Goal: Task Accomplishment & Management: Complete application form

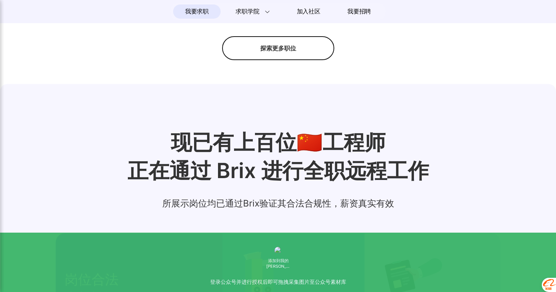
scroll to position [741, 0]
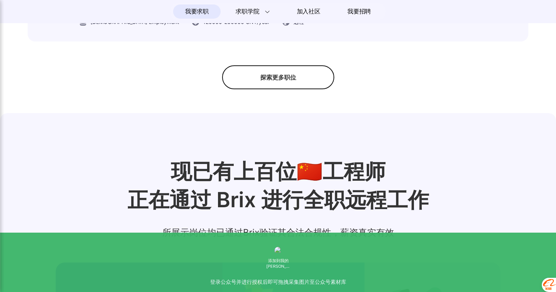
click at [298, 82] on div "探索更多职位" at bounding box center [278, 77] width 112 height 24
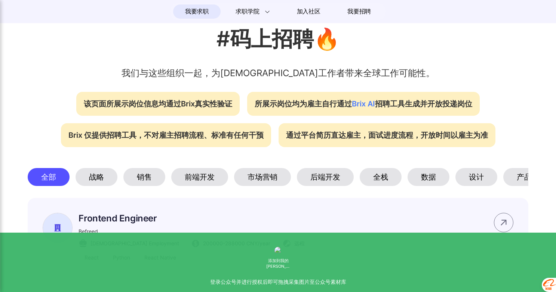
scroll to position [313, 0]
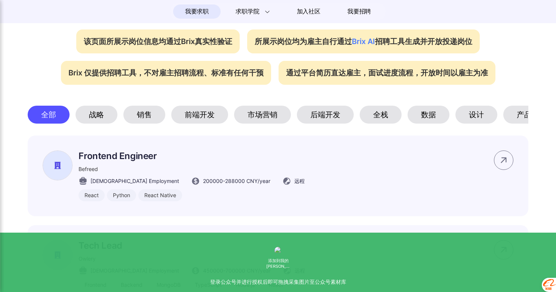
click at [207, 114] on div "前端开发" at bounding box center [199, 115] width 57 height 18
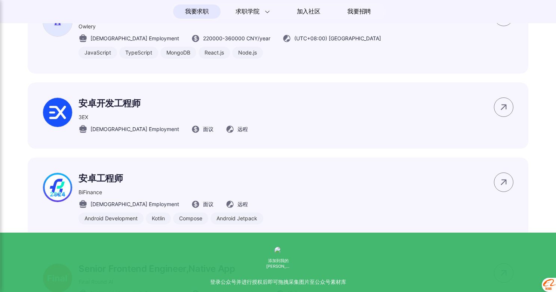
scroll to position [727, 0]
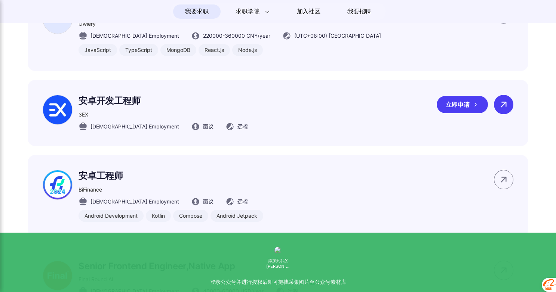
click at [504, 102] on icon at bounding box center [504, 105] width 6 height 6
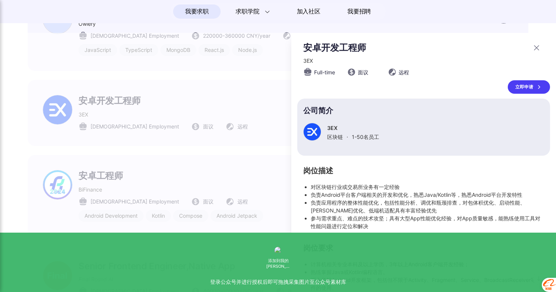
scroll to position [64, 0]
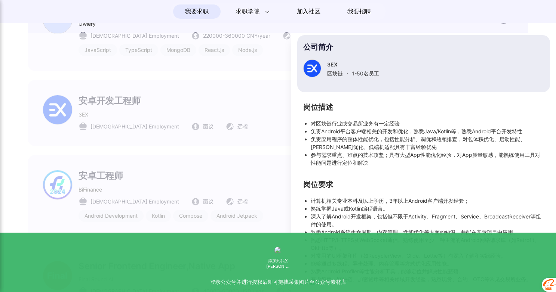
click at [237, 133] on div at bounding box center [278, 162] width 556 height 259
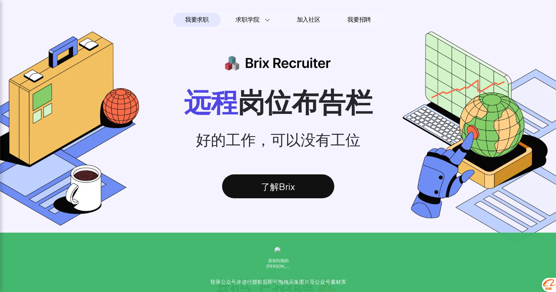
scroll to position [54, 0]
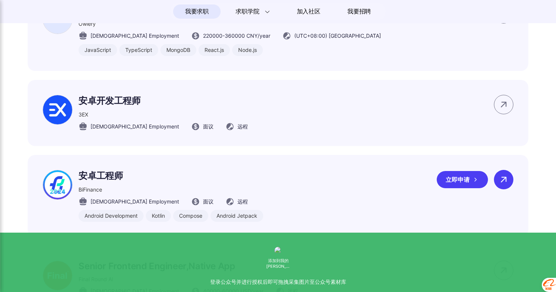
click at [504, 174] on icon at bounding box center [503, 179] width 11 height 11
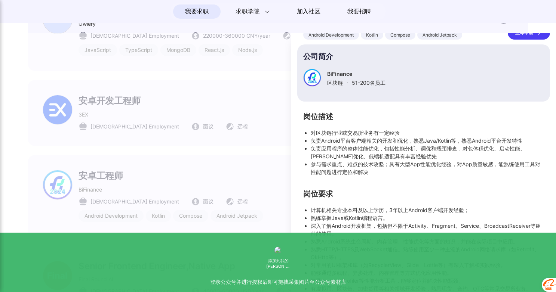
scroll to position [0, 0]
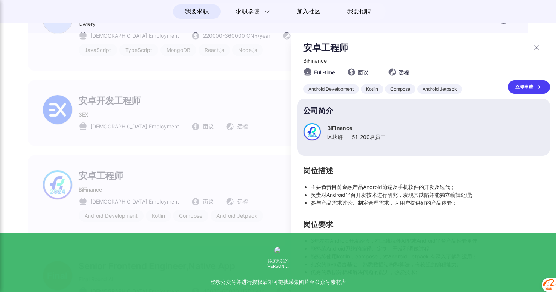
click at [251, 170] on div at bounding box center [278, 162] width 556 height 259
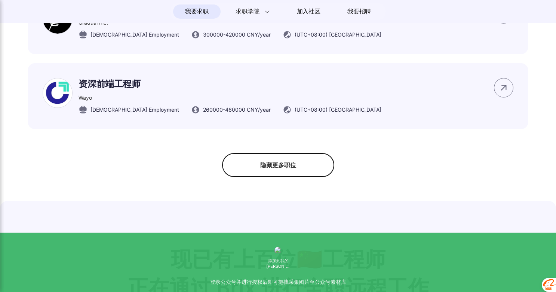
scroll to position [1068, 0]
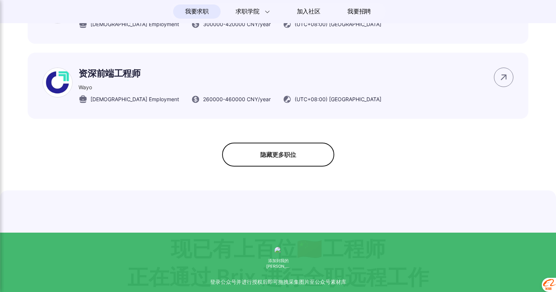
click at [280, 147] on div "隐藏更多职位" at bounding box center [278, 155] width 112 height 24
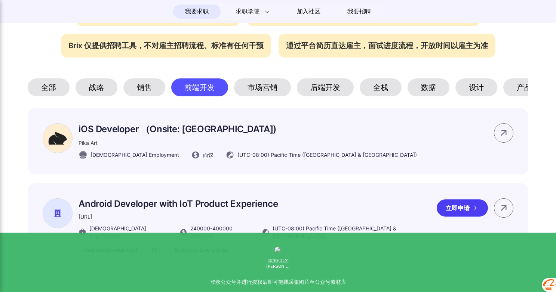
scroll to position [435, 0]
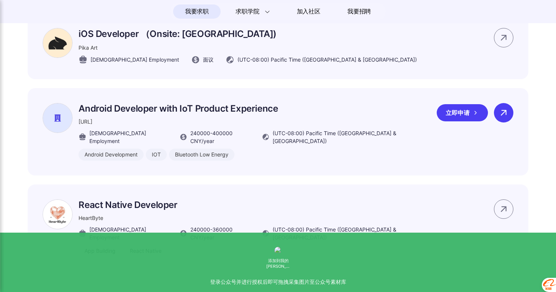
click at [503, 112] on icon at bounding box center [503, 112] width 11 height 11
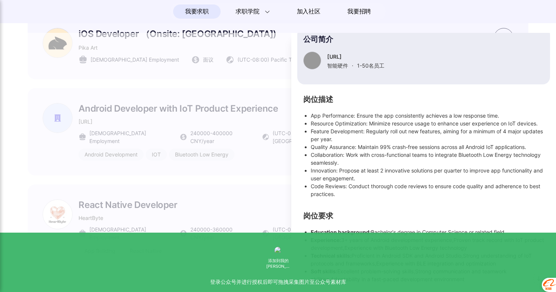
scroll to position [0, 0]
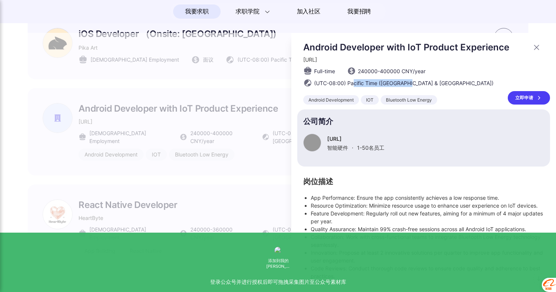
drag, startPoint x: 352, startPoint y: 81, endPoint x: 411, endPoint y: 84, distance: 58.4
click at [411, 84] on span "(UTC-08:00) Pacific Time ([GEOGRAPHIC_DATA] & [GEOGRAPHIC_DATA])" at bounding box center [403, 83] width 179 height 8
click at [397, 128] on section "公司简介 [URL] 智能硬件 · 1-50 名员工" at bounding box center [423, 138] width 253 height 57
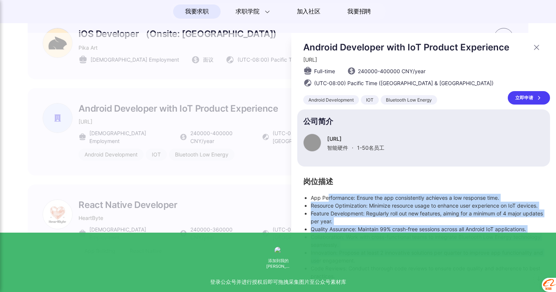
drag, startPoint x: 327, startPoint y: 198, endPoint x: 331, endPoint y: 258, distance: 59.2
click at [331, 258] on ul "App Performance: Ensure the app consistently achieves a low response time. Reso…" at bounding box center [423, 237] width 241 height 86
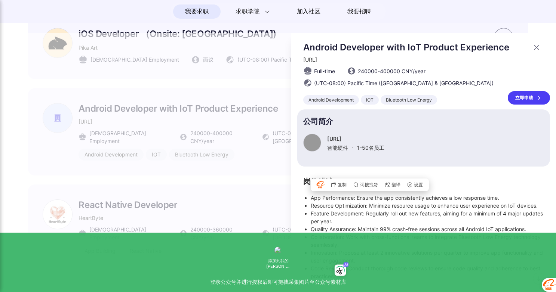
click at [236, 194] on div at bounding box center [278, 162] width 556 height 259
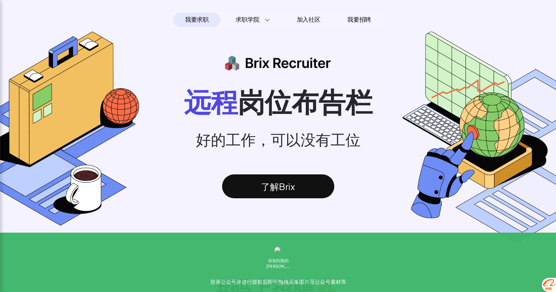
scroll to position [435, 0]
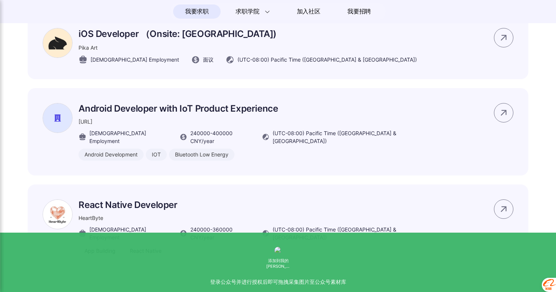
click at [463, 118] on div "立即申请" at bounding box center [462, 112] width 51 height 17
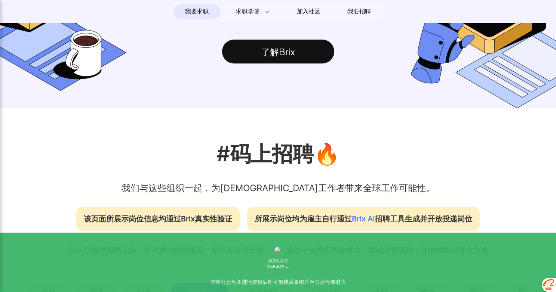
scroll to position [73, 0]
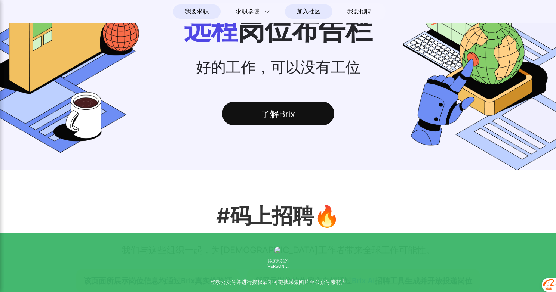
click at [315, 11] on span "加入社区" at bounding box center [309, 12] width 24 height 12
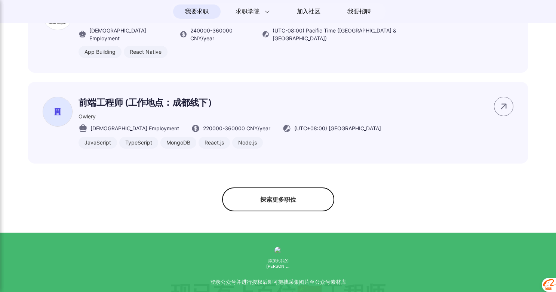
scroll to position [647, 0]
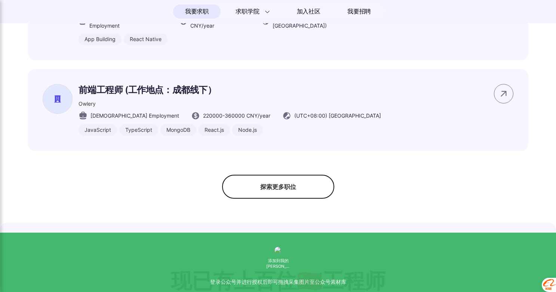
click at [267, 175] on div "探索更多职位" at bounding box center [278, 187] width 112 height 24
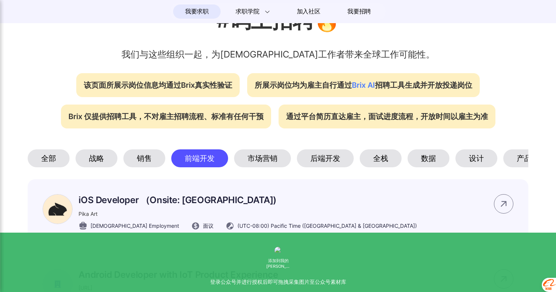
scroll to position [267, 0]
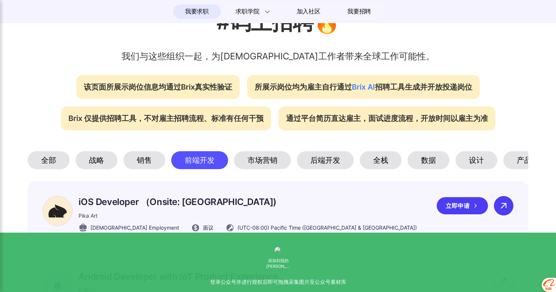
click at [501, 208] on icon at bounding box center [503, 205] width 11 height 11
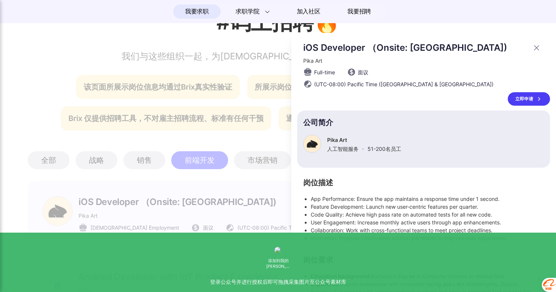
click at [56, 214] on div at bounding box center [278, 162] width 556 height 259
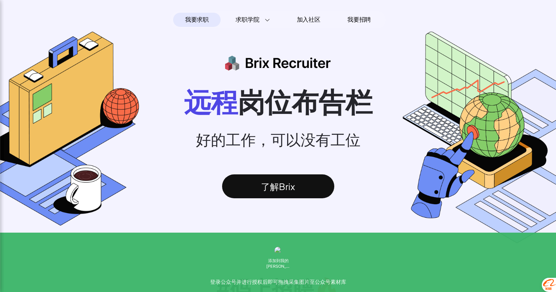
scroll to position [267, 0]
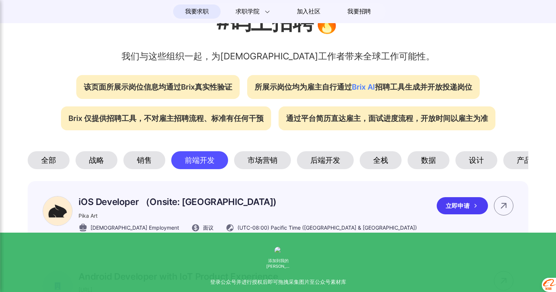
click at [53, 212] on img at bounding box center [58, 211] width 30 height 30
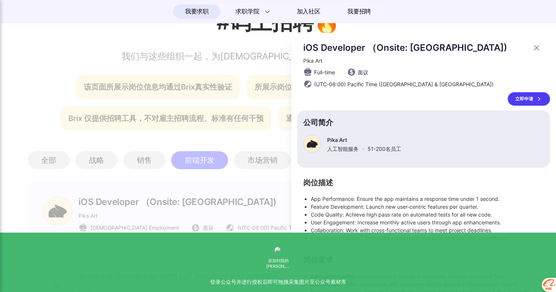
scroll to position [0, 0]
click at [56, 233] on div at bounding box center [278, 162] width 556 height 259
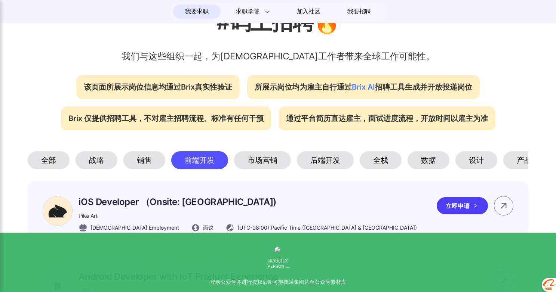
click at [112, 205] on p "iOS Developer （Onsite: [GEOGRAPHIC_DATA])" at bounding box center [247, 202] width 338 height 12
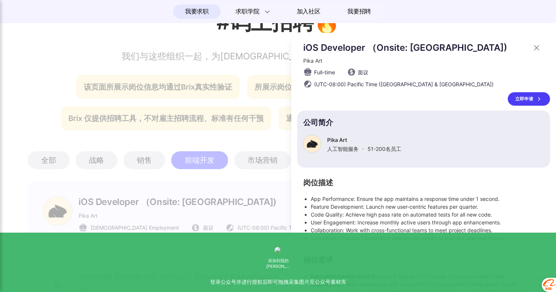
scroll to position [48, 0]
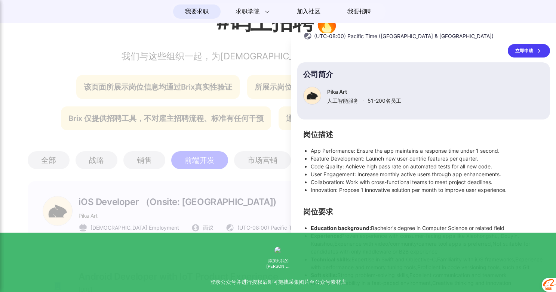
click at [248, 193] on div at bounding box center [278, 162] width 556 height 259
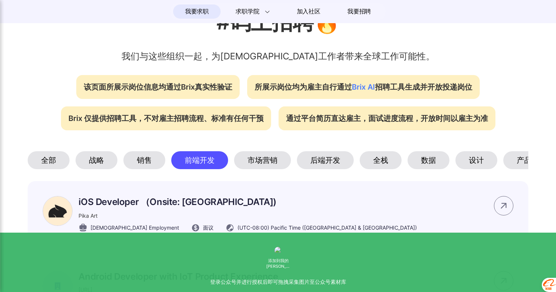
scroll to position [39, 0]
click at [211, 202] on p "iOS Developer （Onsite: [GEOGRAPHIC_DATA])" at bounding box center [247, 202] width 338 height 12
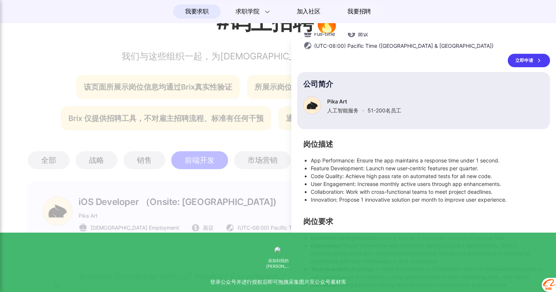
scroll to position [0, 0]
click at [242, 197] on div at bounding box center [278, 162] width 556 height 259
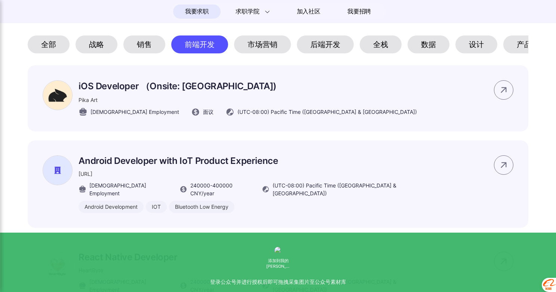
scroll to position [419, 0]
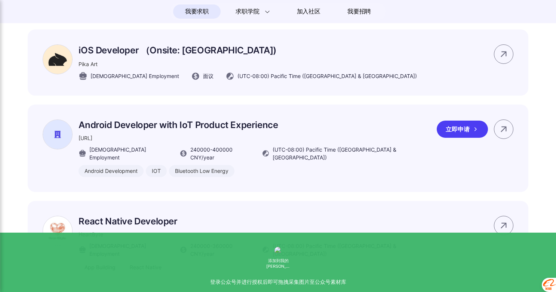
click at [229, 127] on p "Android Developer with IoT Product Experience" at bounding box center [254, 125] width 352 height 11
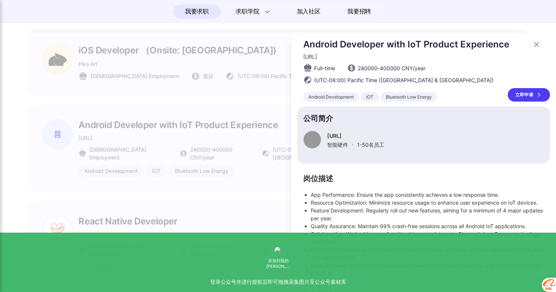
scroll to position [0, 0]
